Goal: Transaction & Acquisition: Purchase product/service

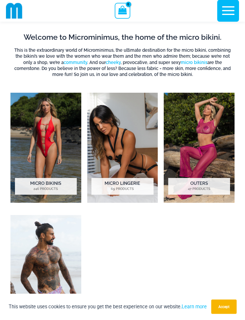
scroll to position [142, 0]
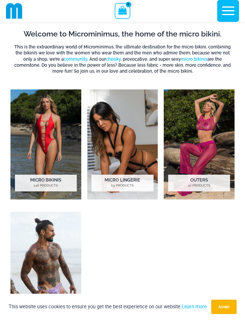
click at [51, 170] on img "Visit product category Micro Bikinis" at bounding box center [45, 144] width 71 height 110
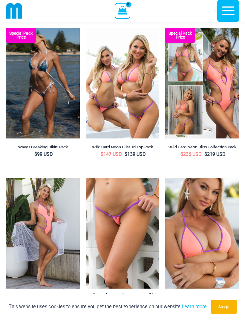
scroll to position [192, 0]
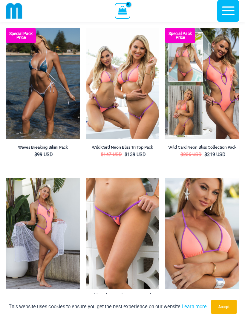
click at [86, 28] on img at bounding box center [86, 28] width 0 height 0
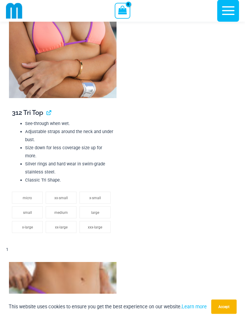
scroll to position [776, 0]
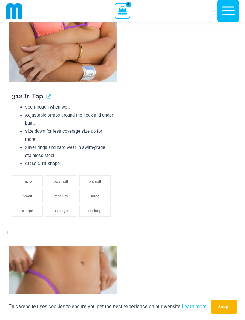
click at [96, 180] on span "x-small" at bounding box center [95, 181] width 12 height 4
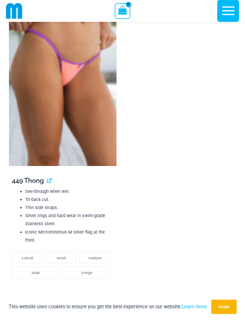
scroll to position [1035, 0]
click at [63, 259] on li "small" at bounding box center [61, 258] width 31 height 12
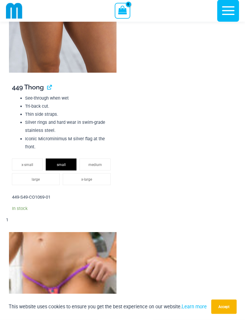
scroll to position [1128, 0]
click at [96, 165] on span "medium" at bounding box center [94, 165] width 13 height 4
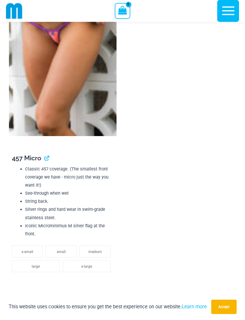
scroll to position [1385, 0]
click at [39, 266] on span "large" at bounding box center [36, 266] width 8 height 4
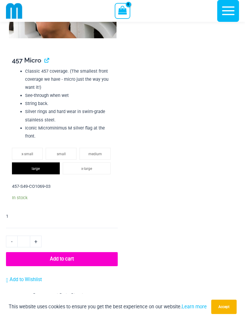
scroll to position [1483, 0]
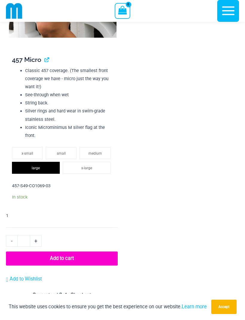
click at [83, 255] on button "Add to cart" at bounding box center [62, 258] width 112 height 14
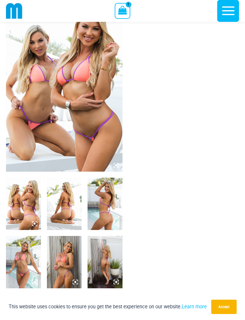
scroll to position [8, 0]
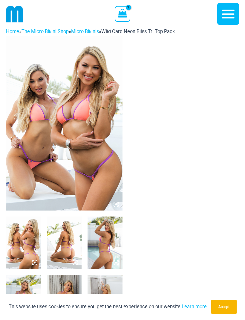
click at [128, 16] on div "View Shopping Cart, 1 items" at bounding box center [122, 14] width 15 height 16
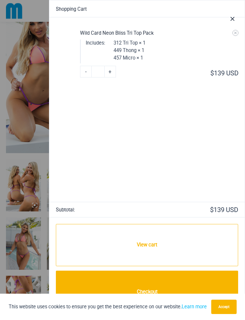
scroll to position [60, 0]
click at [180, 303] on link "Checkout" at bounding box center [147, 291] width 182 height 42
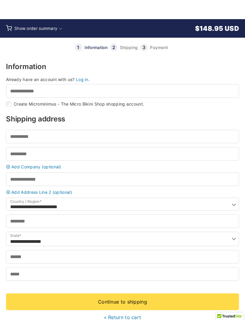
click at [60, 30] on span "Show order summary" at bounding box center [102, 28] width 176 height 7
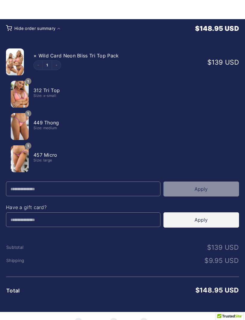
click at [35, 55] on link "×" at bounding box center [34, 56] width 3 height 6
click at [38, 51] on th "× Wild Card Neon Bliss Tri Top Pack 1" at bounding box center [115, 60] width 172 height 32
click at [42, 62] on button "Decrement" at bounding box center [38, 65] width 9 height 9
click at [39, 64] on button "Decrement" at bounding box center [38, 65] width 9 height 9
click at [39, 65] on icon "Decrement" at bounding box center [37, 65] width 1 height 0
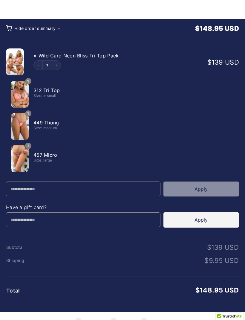
click at [39, 65] on button "Decrement" at bounding box center [38, 65] width 9 height 9
